Goal: Task Accomplishment & Management: Manage account settings

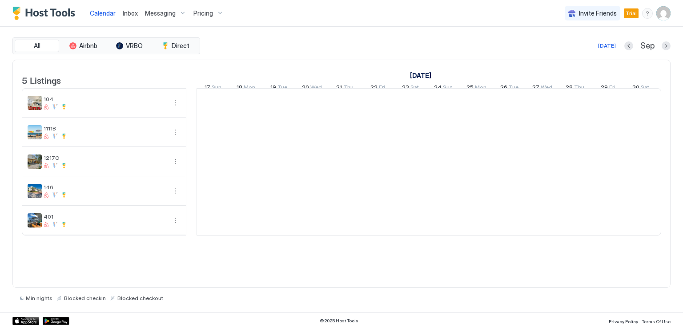
scroll to position [0, 494]
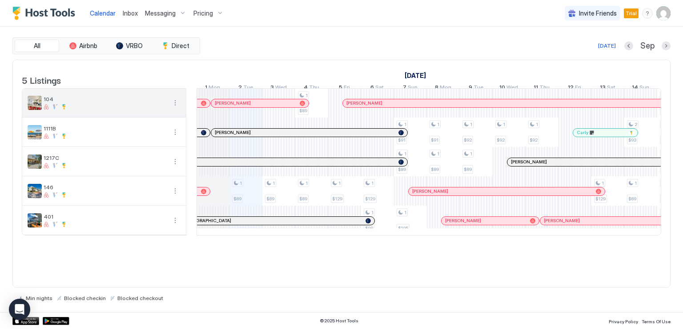
click at [174, 107] on button "More options" at bounding box center [175, 102] width 11 height 11
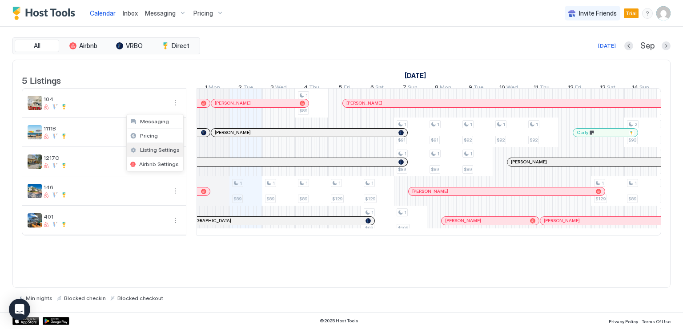
click at [160, 147] on span "Listing Settings" at bounding box center [160, 149] width 40 height 7
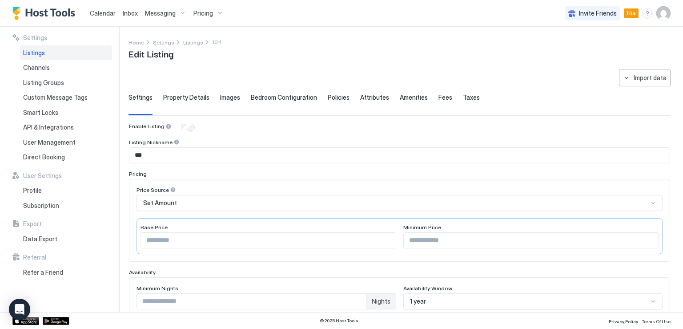
click at [39, 54] on span "Listings" at bounding box center [34, 53] width 22 height 8
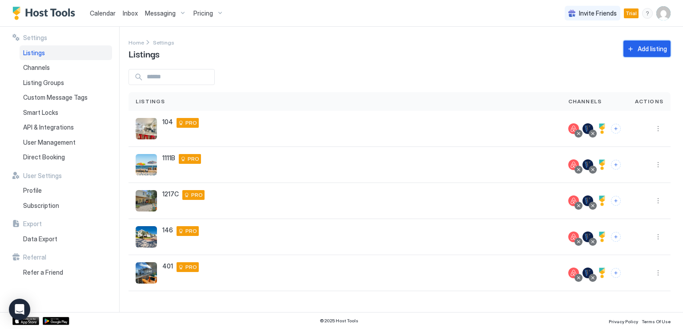
click at [631, 50] on button "Add listing" at bounding box center [647, 48] width 47 height 16
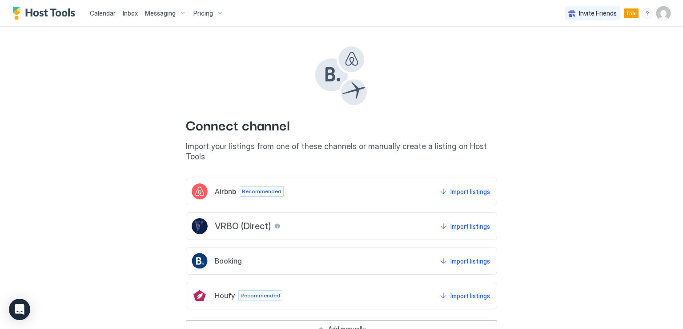
click at [231, 187] on span "Airbnb" at bounding box center [225, 191] width 21 height 9
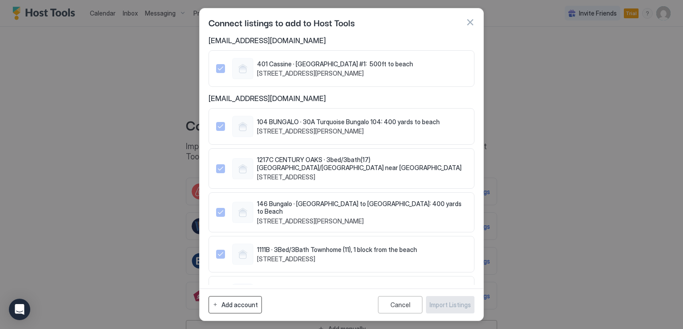
click at [237, 308] on div "Add account" at bounding box center [240, 304] width 36 height 9
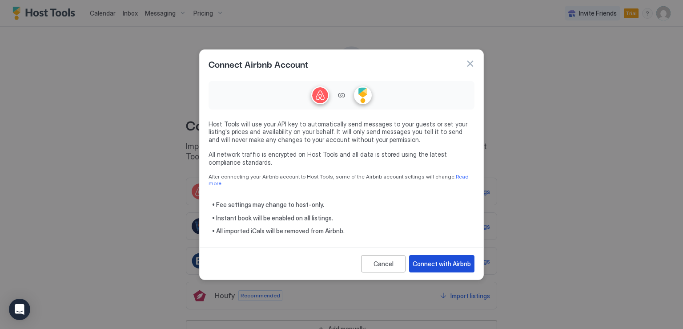
click at [447, 259] on div "Connect with Airbnb" at bounding box center [442, 263] width 58 height 9
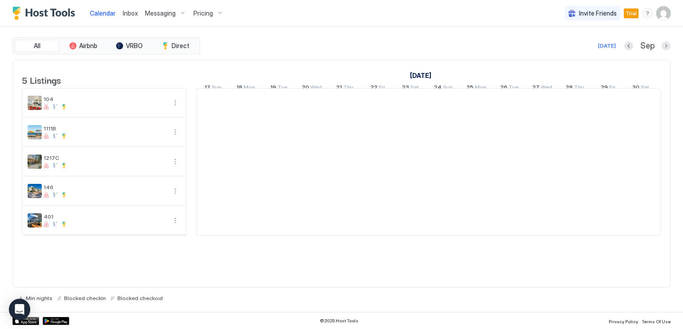
scroll to position [0, 494]
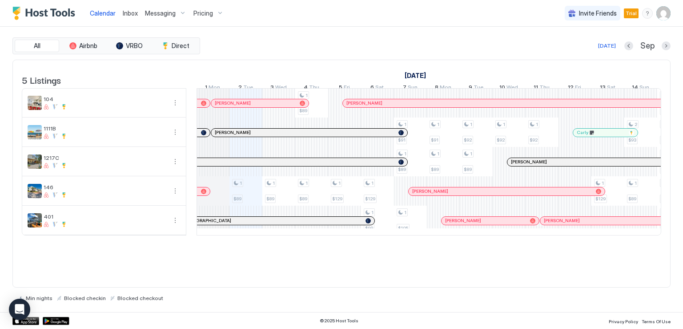
click at [665, 20] on img "User profile" at bounding box center [664, 13] width 14 height 14
click at [585, 50] on span "Settings" at bounding box center [584, 50] width 24 height 8
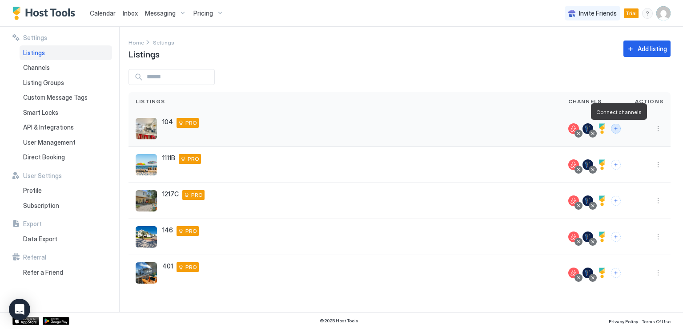
click at [616, 130] on button "Connect channels" at bounding box center [616, 129] width 10 height 10
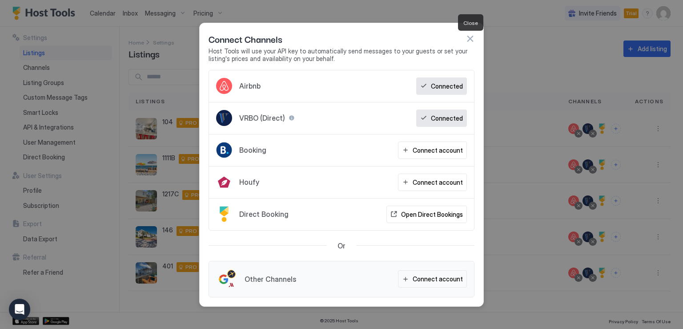
click at [470, 36] on button "button" at bounding box center [470, 38] width 9 height 9
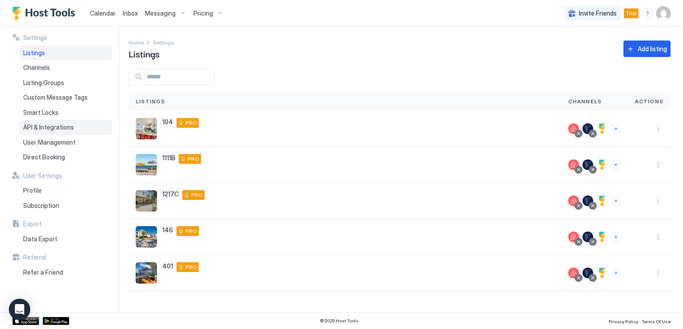
click at [56, 132] on div "API & Integrations" at bounding box center [66, 127] width 93 height 15
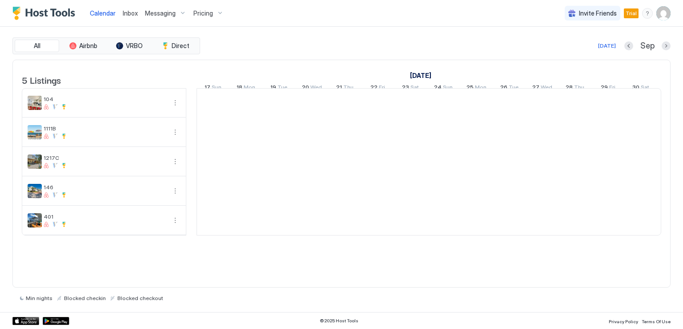
scroll to position [0, 494]
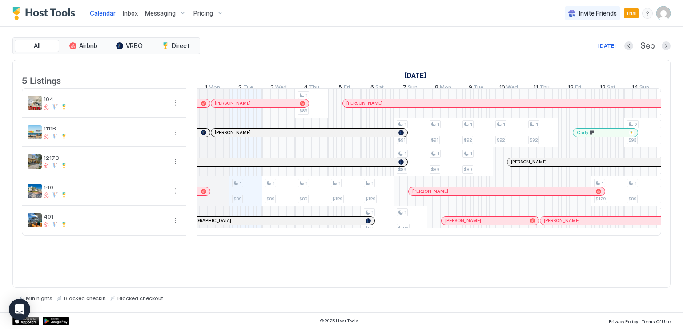
click at [662, 16] on img "User profile" at bounding box center [664, 13] width 14 height 14
click at [586, 50] on span "Settings" at bounding box center [584, 50] width 24 height 8
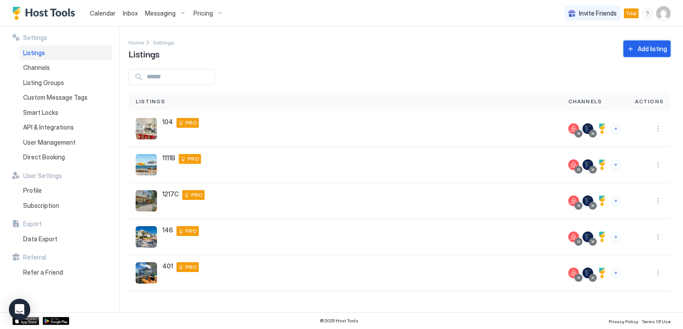
click at [638, 52] on div "Add listing" at bounding box center [652, 48] width 29 height 9
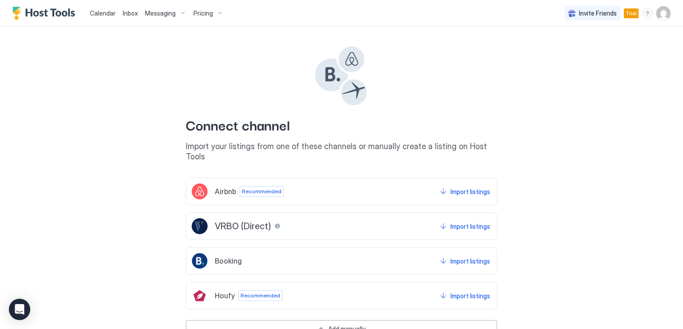
click at [208, 183] on div "Airbnb" at bounding box center [214, 191] width 44 height 16
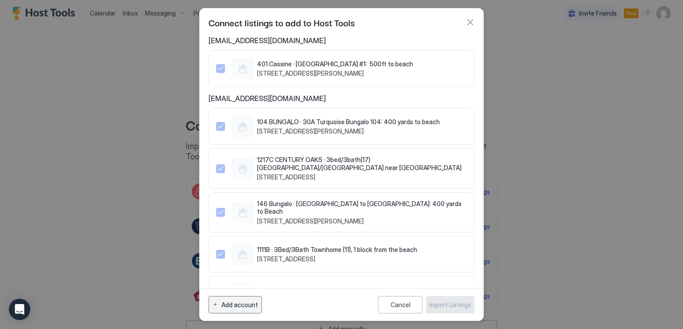
click at [246, 304] on div "Add account" at bounding box center [240, 304] width 36 height 9
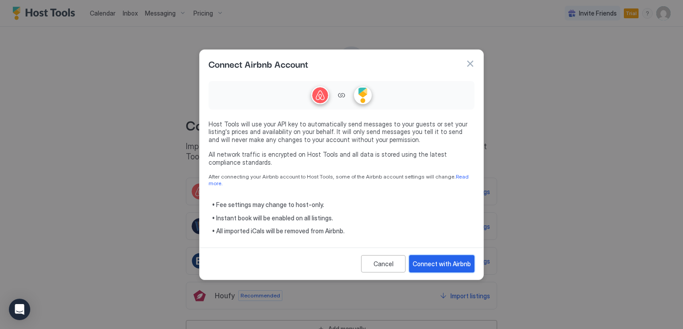
click at [452, 260] on div "Connect with Airbnb" at bounding box center [442, 263] width 58 height 9
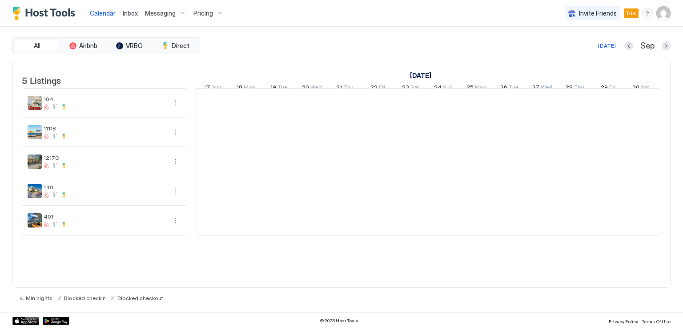
scroll to position [0, 494]
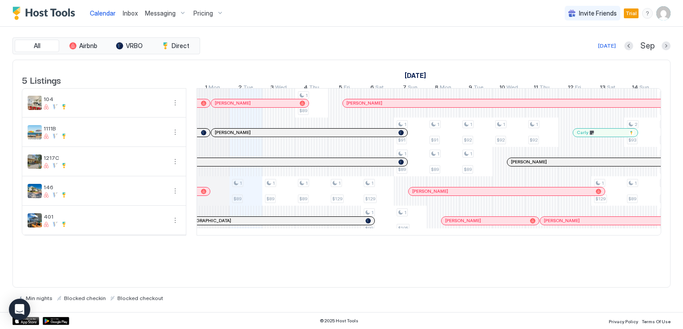
click at [664, 18] on img "User profile" at bounding box center [664, 13] width 14 height 14
click at [591, 50] on span "Settings" at bounding box center [584, 50] width 24 height 8
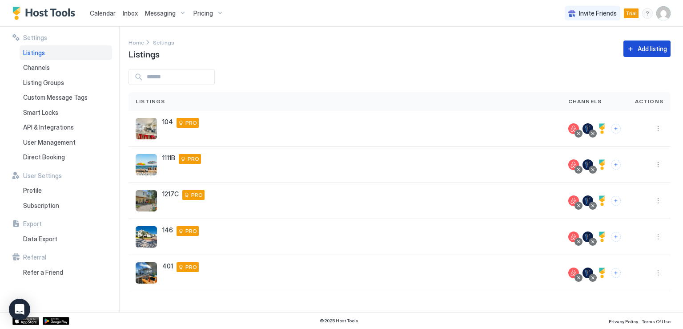
click at [634, 52] on button "Add listing" at bounding box center [647, 48] width 47 height 16
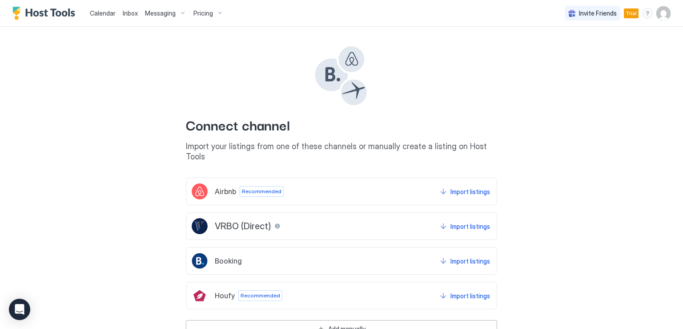
click at [223, 187] on span "Airbnb" at bounding box center [225, 191] width 21 height 9
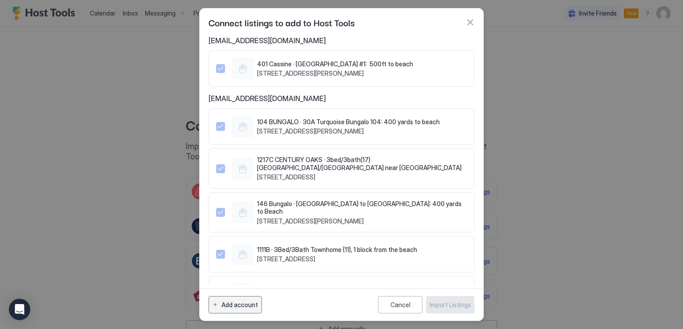
click at [240, 307] on div "Add account" at bounding box center [240, 304] width 36 height 9
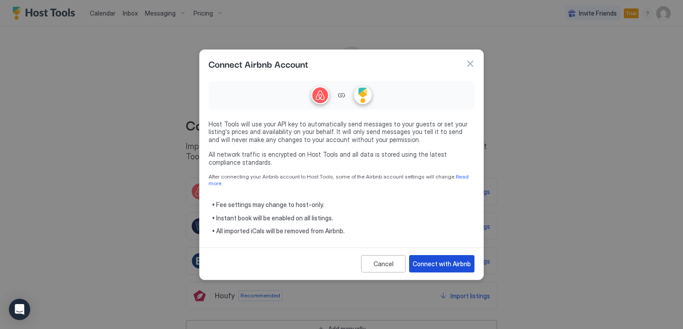
click at [424, 259] on div "Connect with Airbnb" at bounding box center [442, 263] width 58 height 9
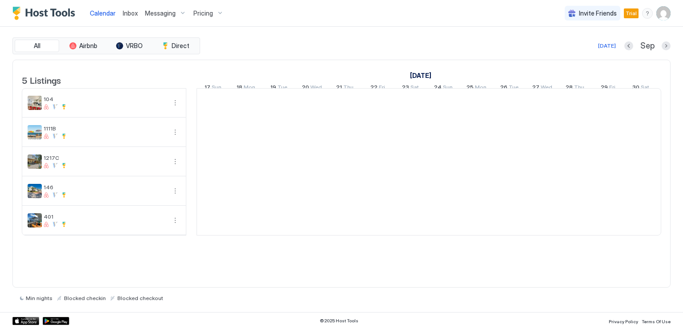
scroll to position [0, 494]
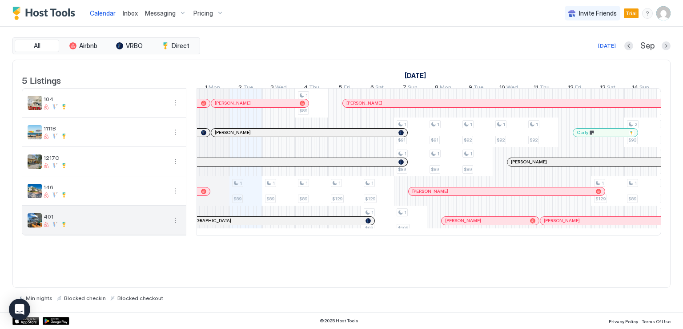
click at [174, 226] on button "More options" at bounding box center [175, 220] width 11 height 11
